Goal: Task Accomplishment & Management: Complete application form

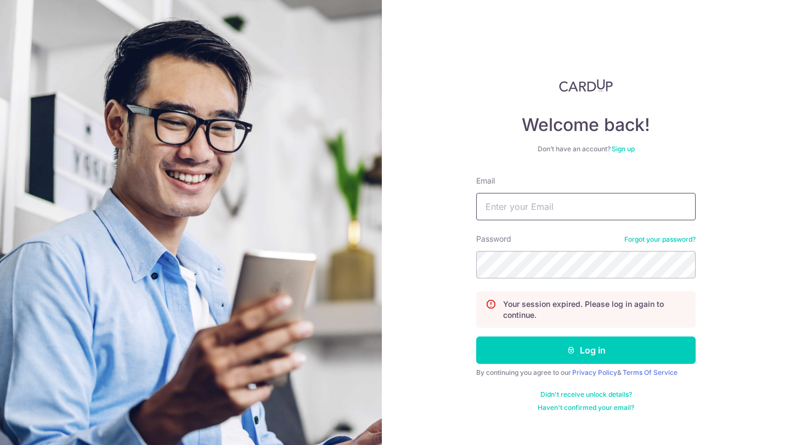
click at [574, 213] on input "Email" at bounding box center [585, 206] width 219 height 27
type input "[EMAIL_ADDRESS][DOMAIN_NAME]"
click at [476, 337] on button "Log in" at bounding box center [585, 350] width 219 height 27
click at [607, 213] on input "Email" at bounding box center [585, 206] width 219 height 27
type input "[EMAIL_ADDRESS][DOMAIN_NAME]"
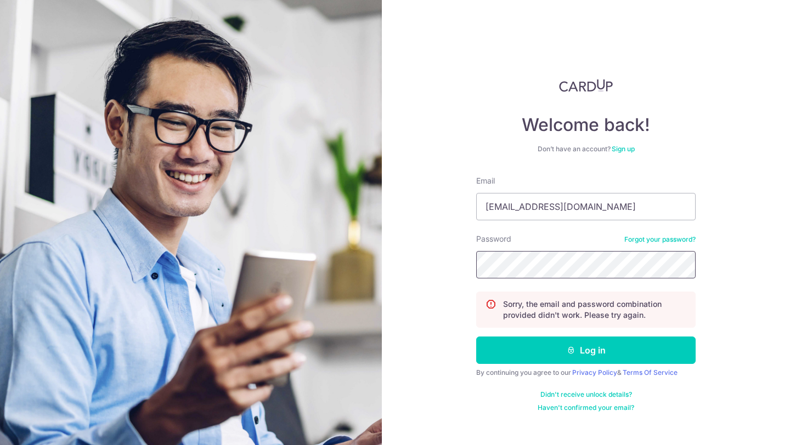
click at [476, 337] on button "Log in" at bounding box center [585, 350] width 219 height 27
click at [659, 244] on div "Password Forgot your password?" at bounding box center [585, 256] width 219 height 45
click at [660, 236] on link "Forgot your password?" at bounding box center [659, 239] width 71 height 9
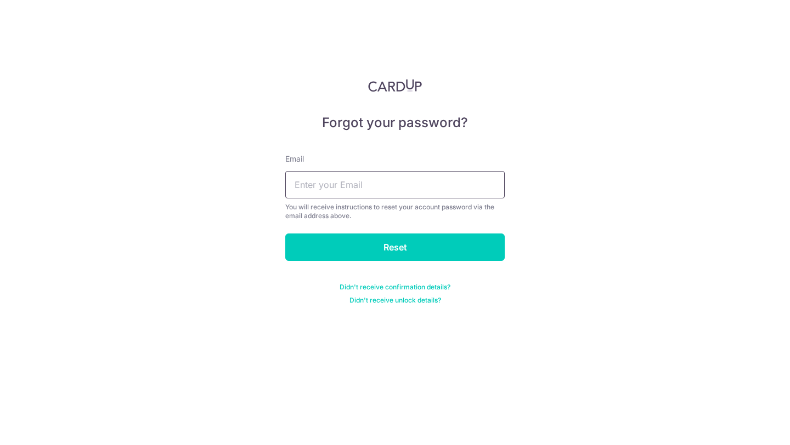
click at [458, 194] on input "text" at bounding box center [394, 184] width 219 height 27
type input "ttsher@gmail.com"
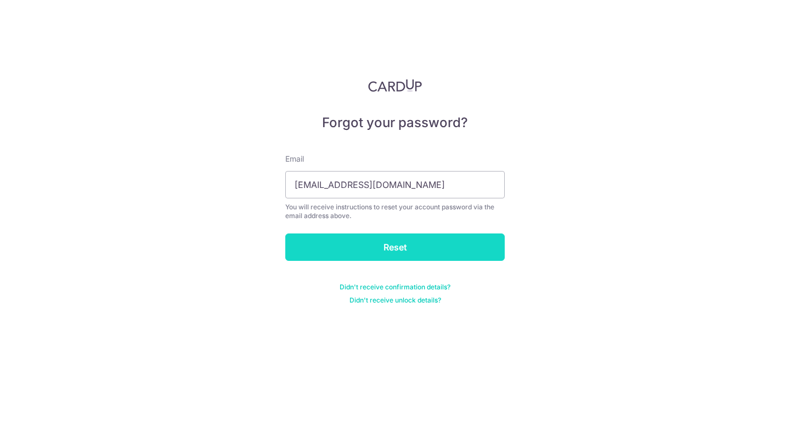
click at [437, 257] on input "Reset" at bounding box center [394, 247] width 219 height 27
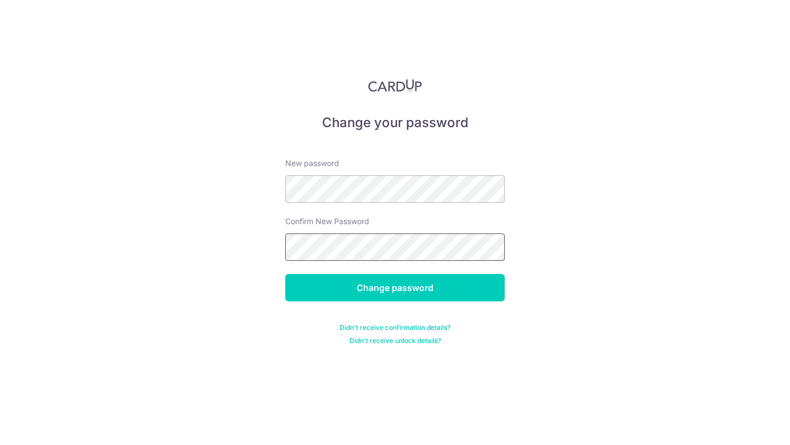
click at [285, 274] on input "Change password" at bounding box center [394, 287] width 219 height 27
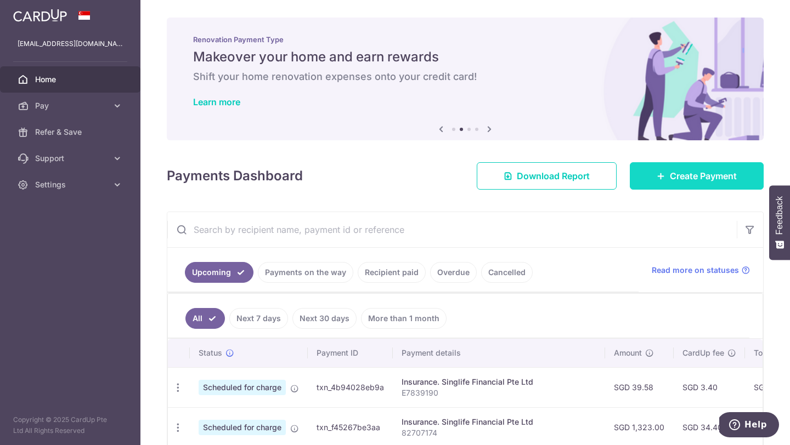
click at [715, 177] on span "Create Payment" at bounding box center [703, 175] width 67 height 13
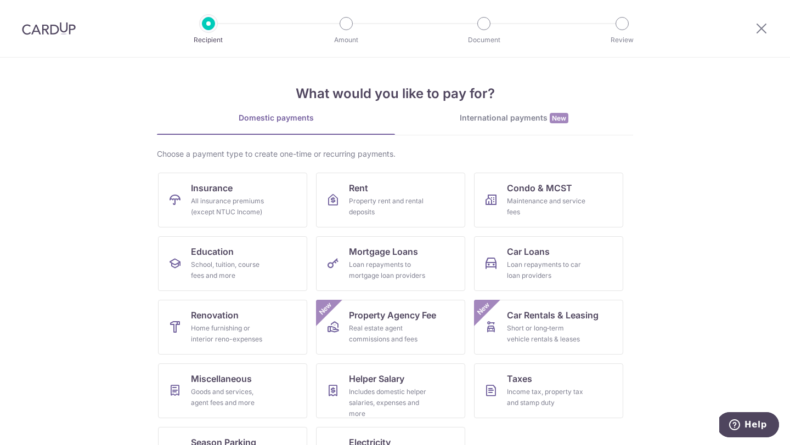
click at [715, 178] on section "What would you like to pay for? Domestic payments International payments New Ch…" at bounding box center [395, 252] width 790 height 388
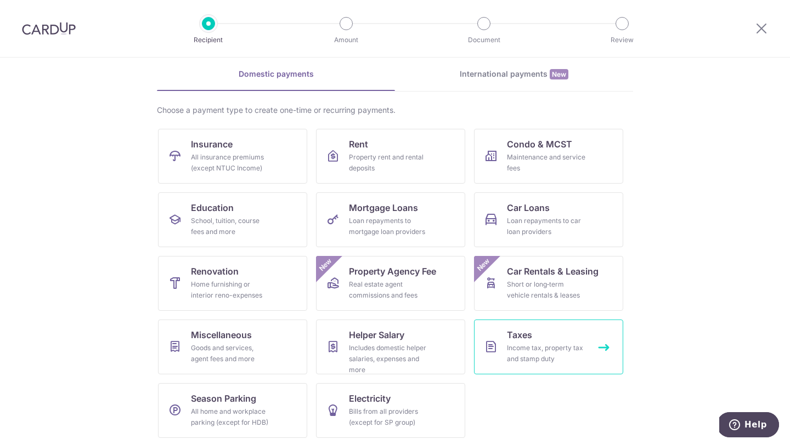
scroll to position [46, 0]
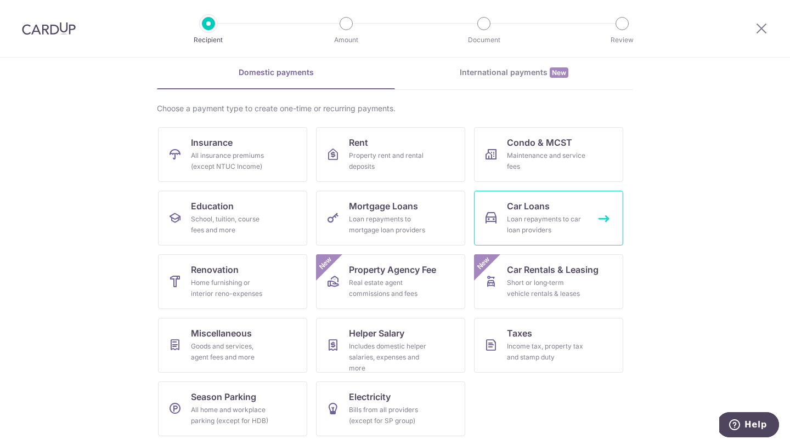
click at [541, 228] on div "Loan repayments to car loan providers" at bounding box center [546, 225] width 79 height 22
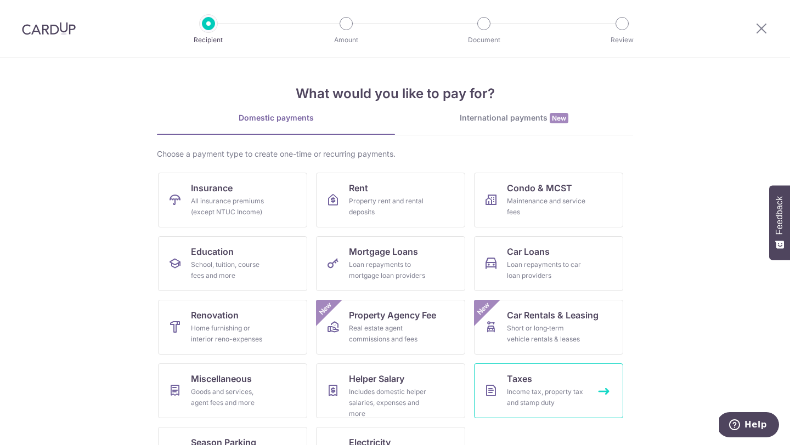
click at [545, 389] on div "Income tax, property tax and stamp duty" at bounding box center [546, 398] width 79 height 22
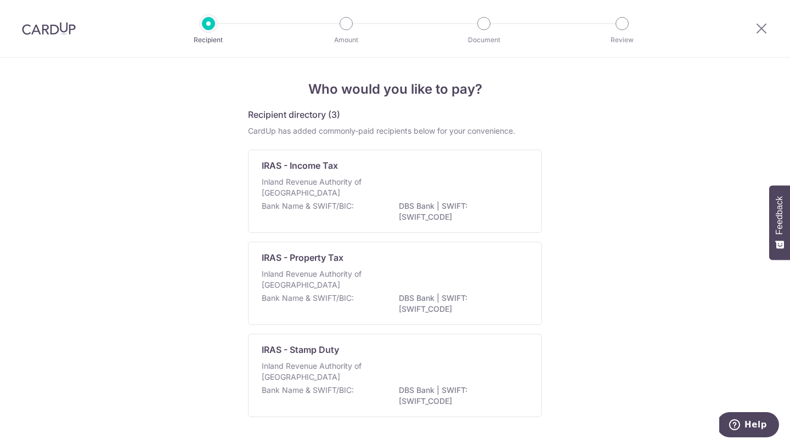
click at [651, 286] on div "Who would you like to pay? Recipient directory (3) CardUp has added commonly-pa…" at bounding box center [395, 268] width 790 height 420
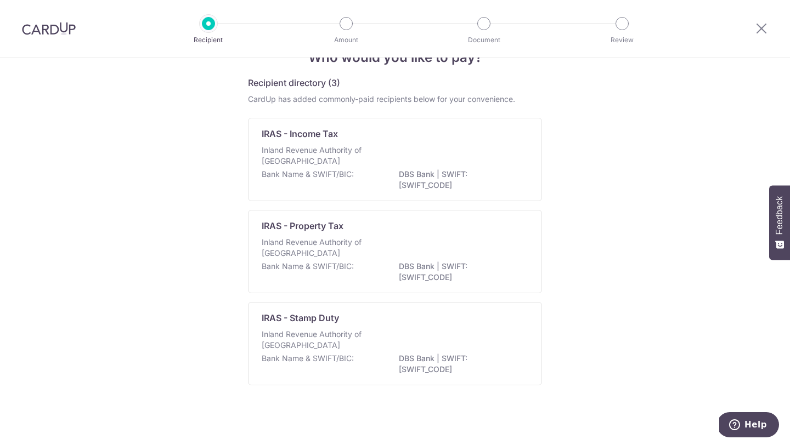
scroll to position [32, 0]
